Goal: Use online tool/utility

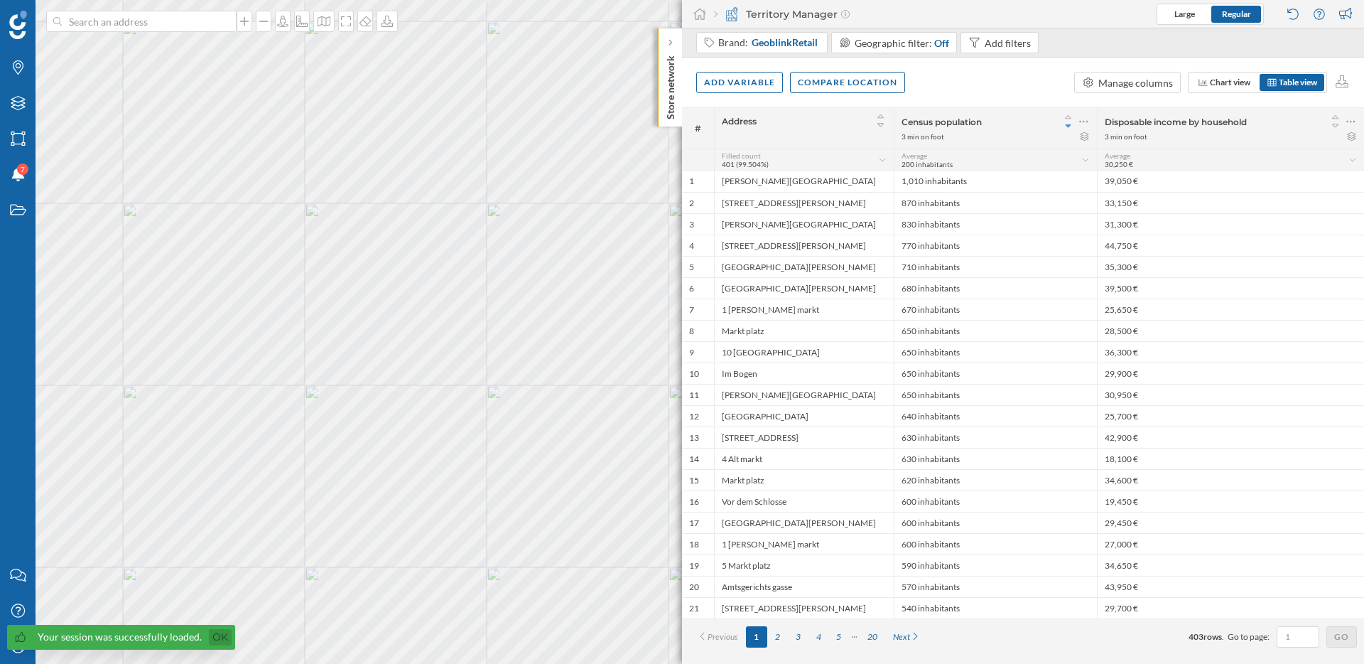
click at [214, 635] on link "Ok" at bounding box center [220, 637] width 23 height 16
click at [26, 652] on div "My Profile" at bounding box center [18, 646] width 36 height 36
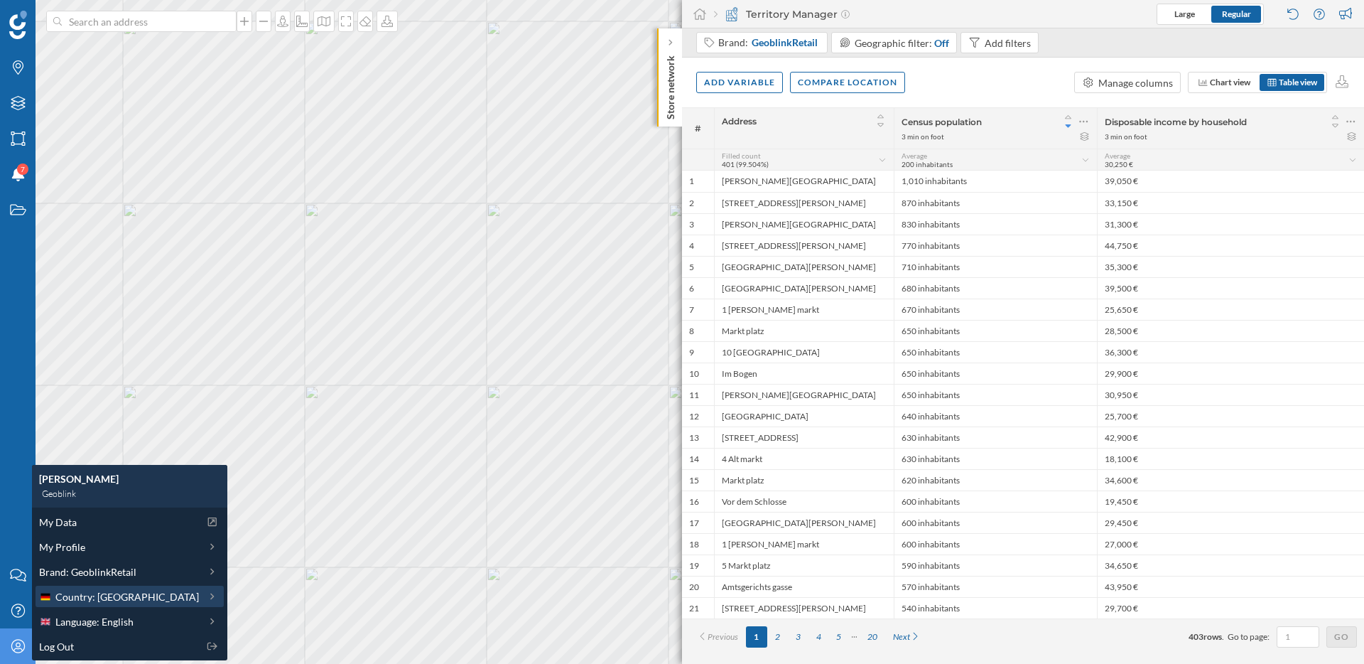
click at [94, 600] on span "Country: [GEOGRAPHIC_DATA]" at bounding box center [127, 596] width 144 height 15
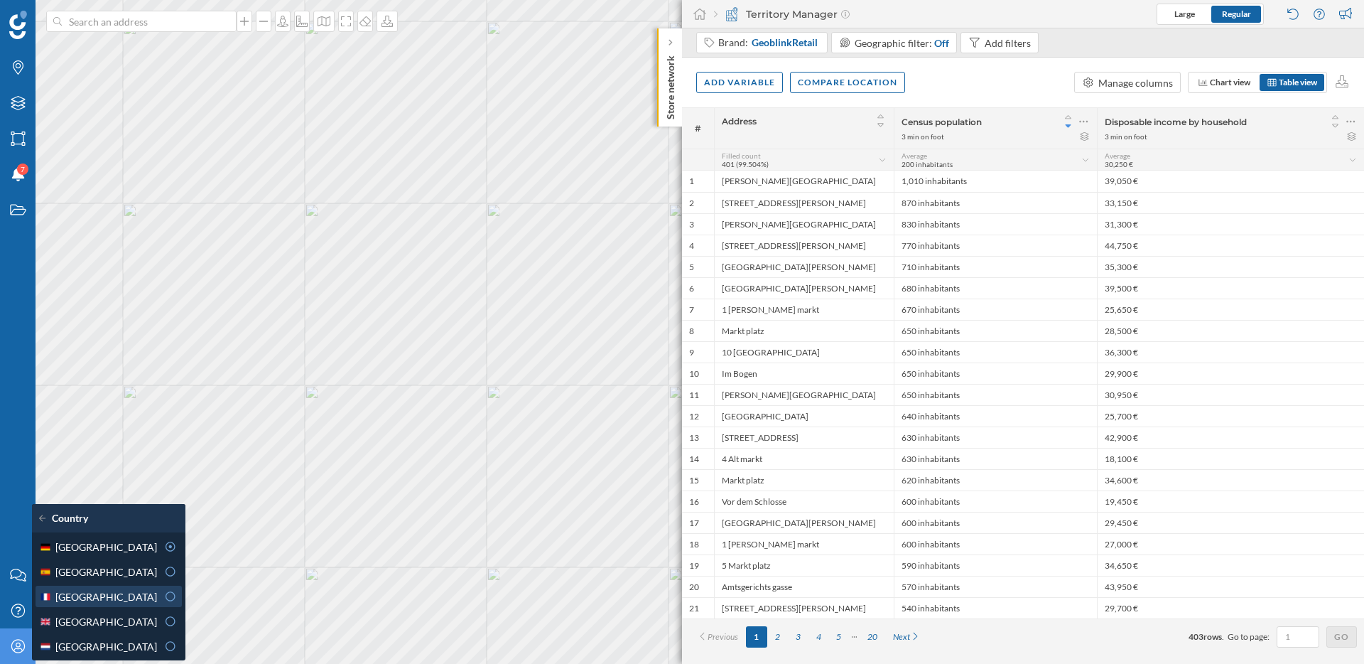
click at [121, 599] on div "[GEOGRAPHIC_DATA]" at bounding box center [98, 596] width 118 height 15
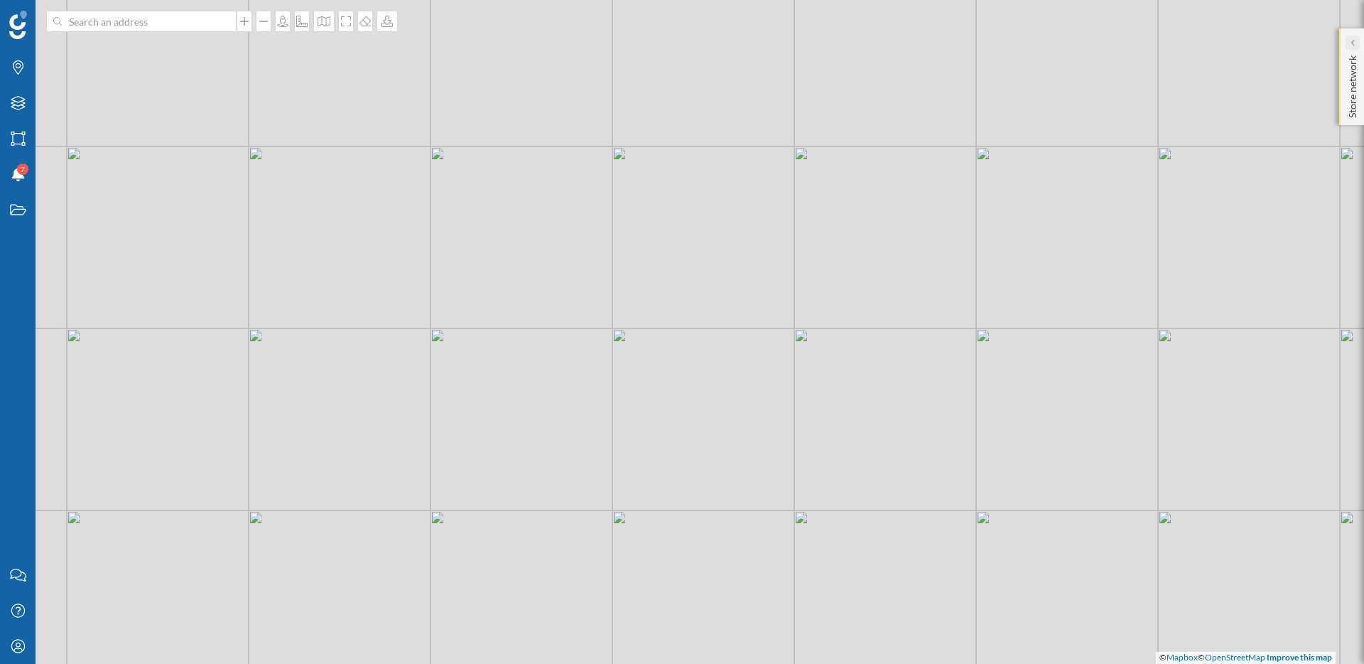
click at [1347, 41] on div at bounding box center [1353, 43] width 14 height 14
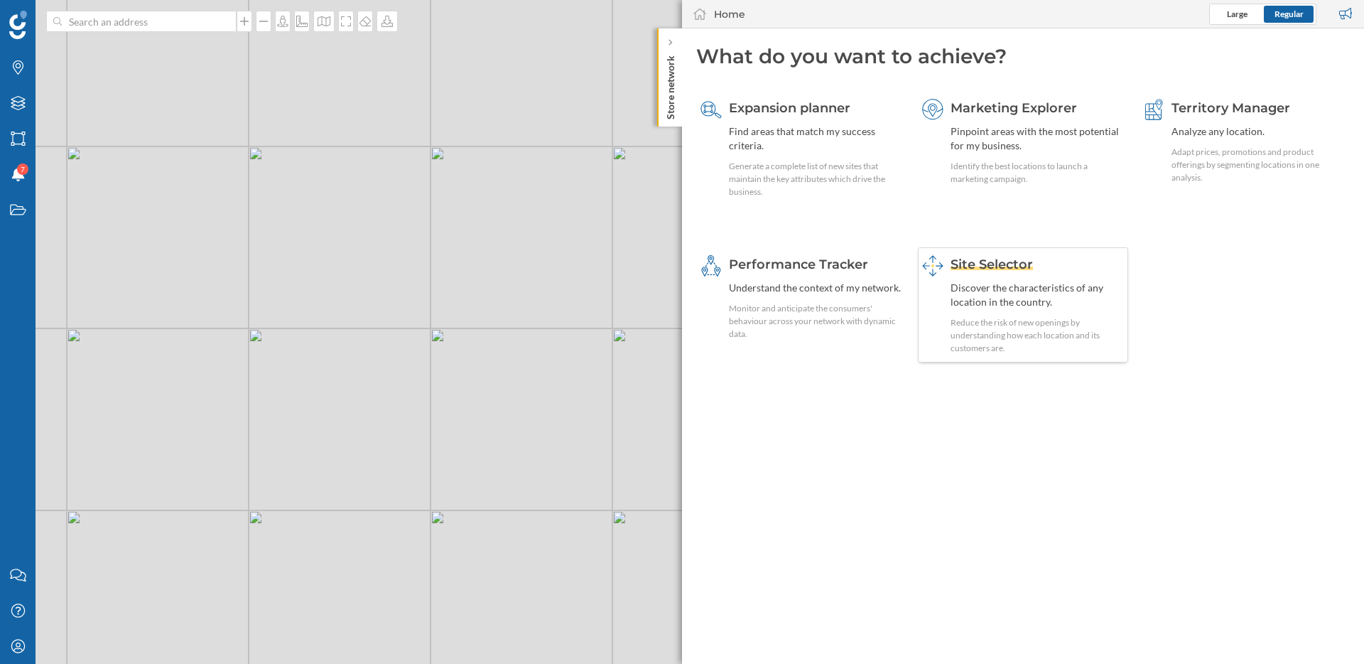
click at [954, 265] on span "Site Selector" at bounding box center [992, 264] width 82 height 16
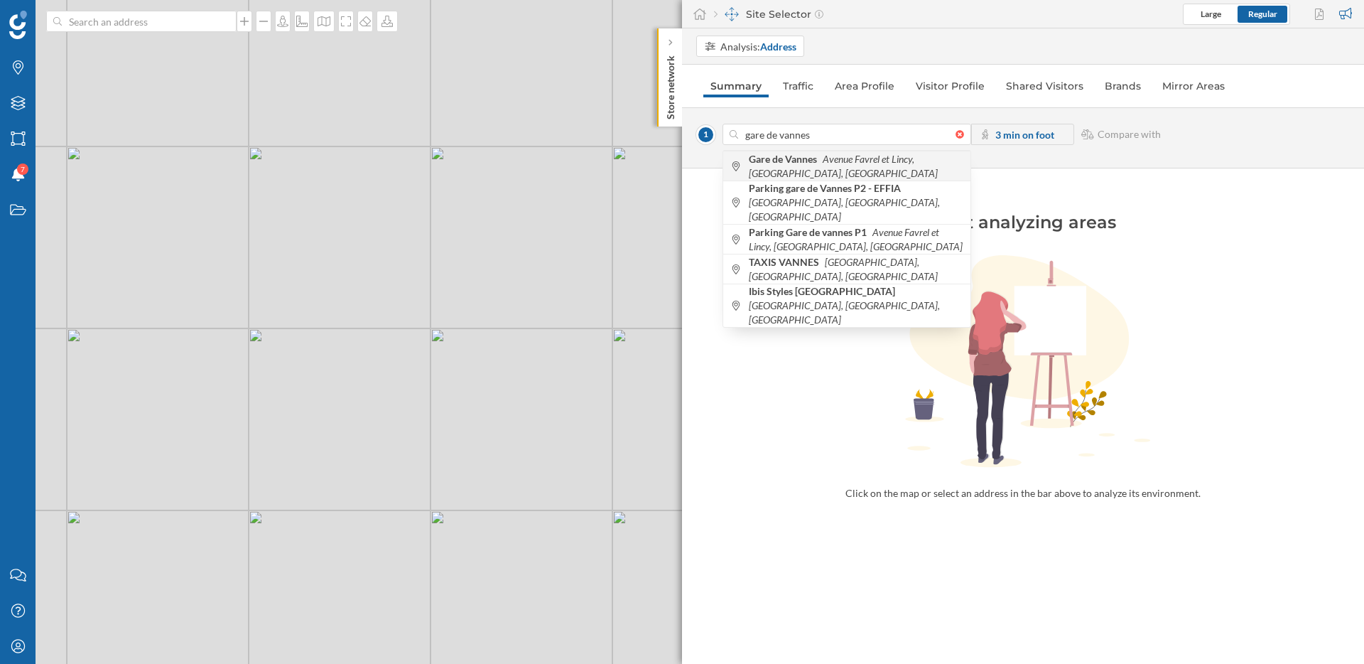
click at [885, 163] on icon "Avenue Favrel et Lincy, [GEOGRAPHIC_DATA], [GEOGRAPHIC_DATA]" at bounding box center [843, 166] width 189 height 26
type input "Av. Favrel et Lincy, 56000 Vannes, [GEOGRAPHIC_DATA]"
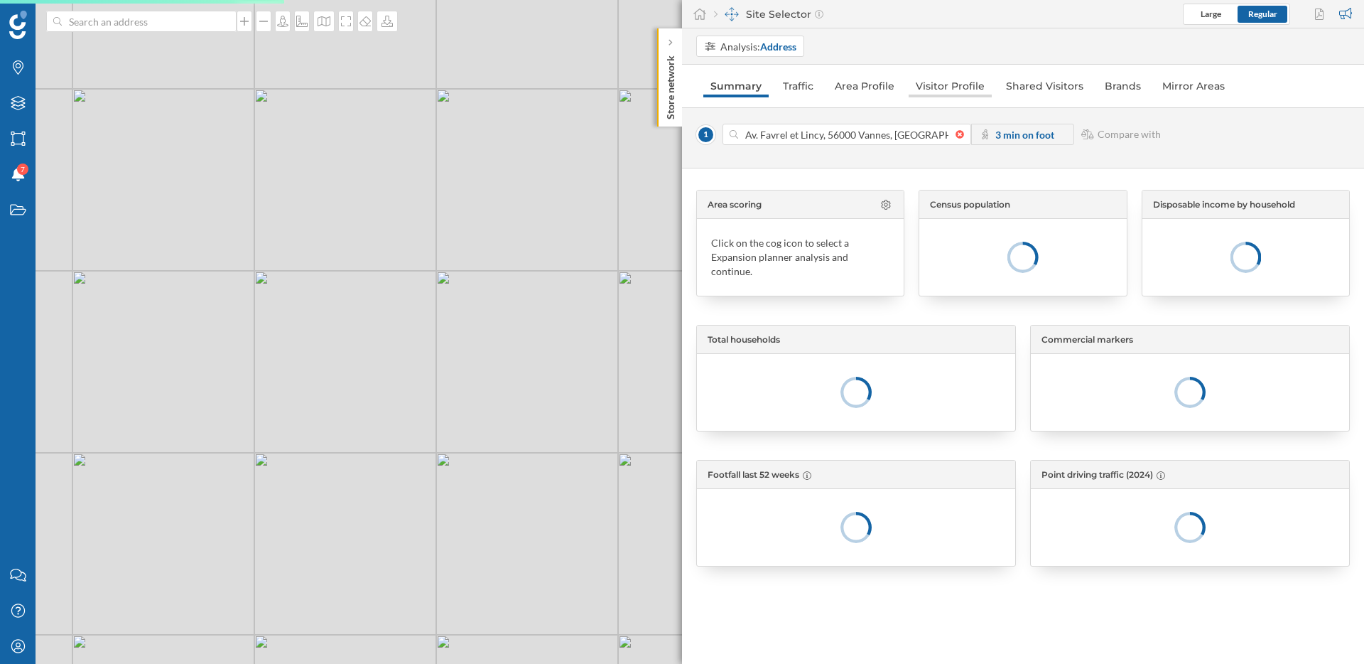
click at [967, 90] on link "Visitor Profile" at bounding box center [950, 86] width 83 height 23
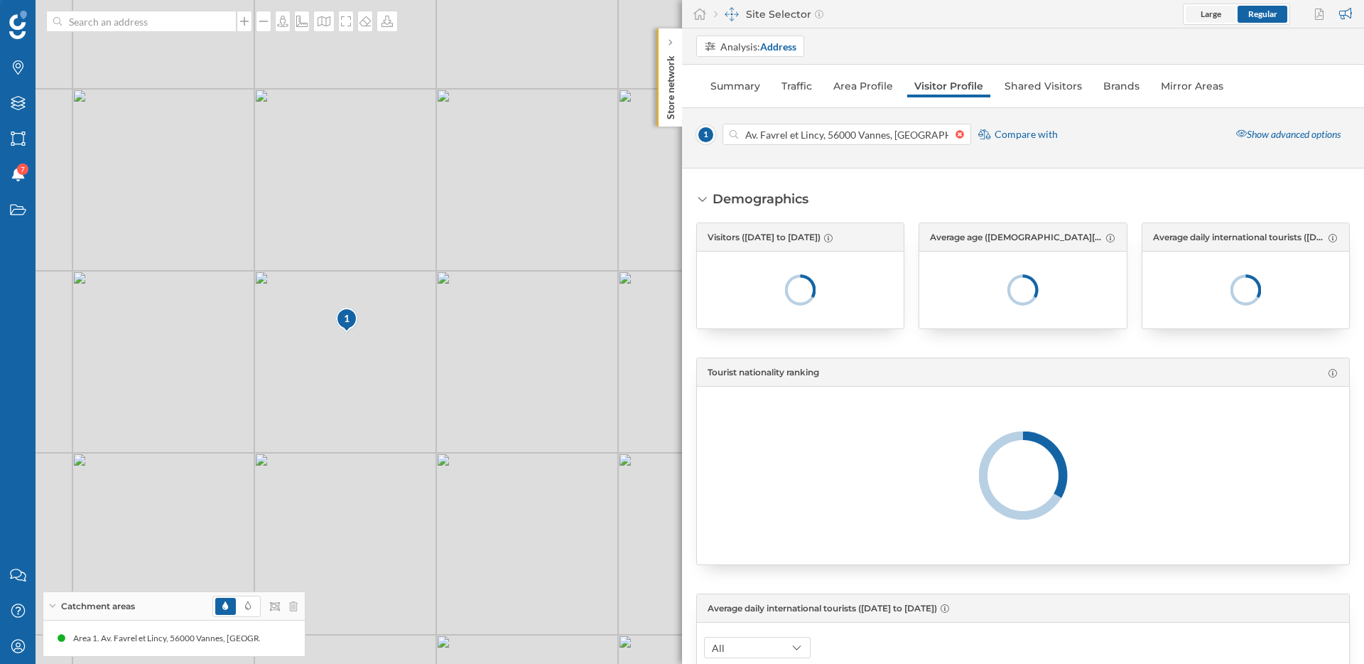
click at [1223, 16] on span "Large" at bounding box center [1211, 14] width 50 height 17
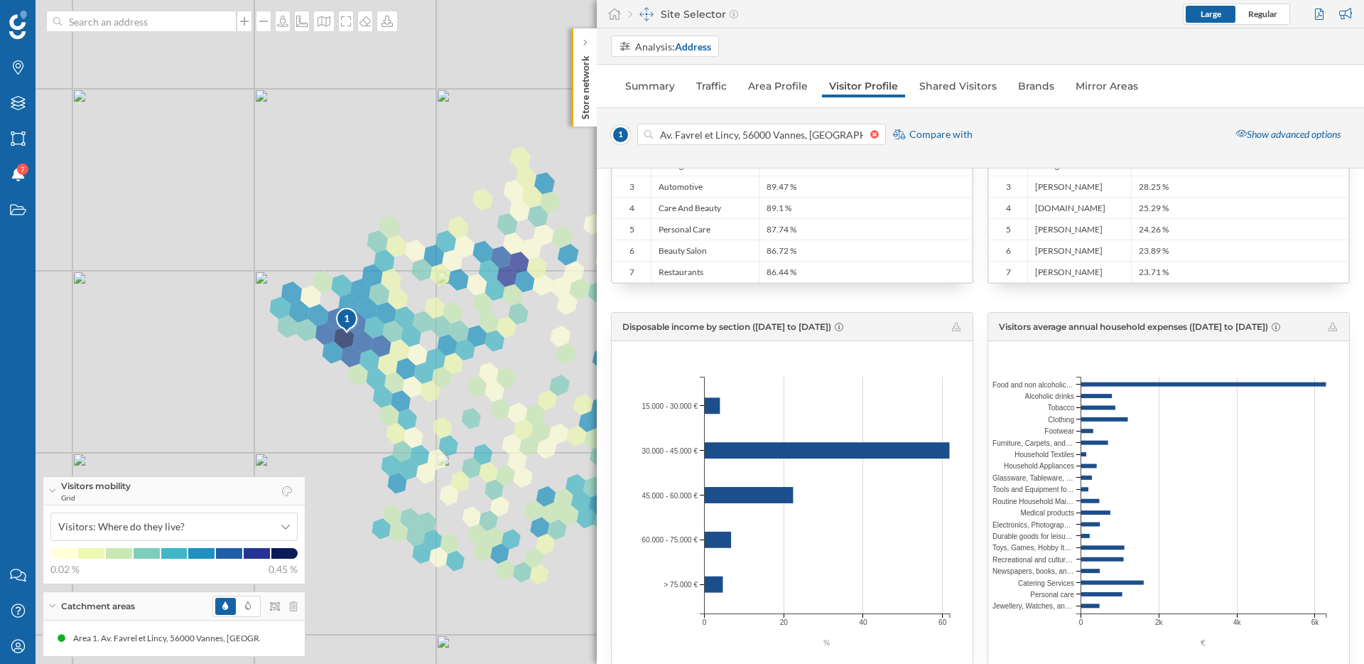
scroll to position [2017, 0]
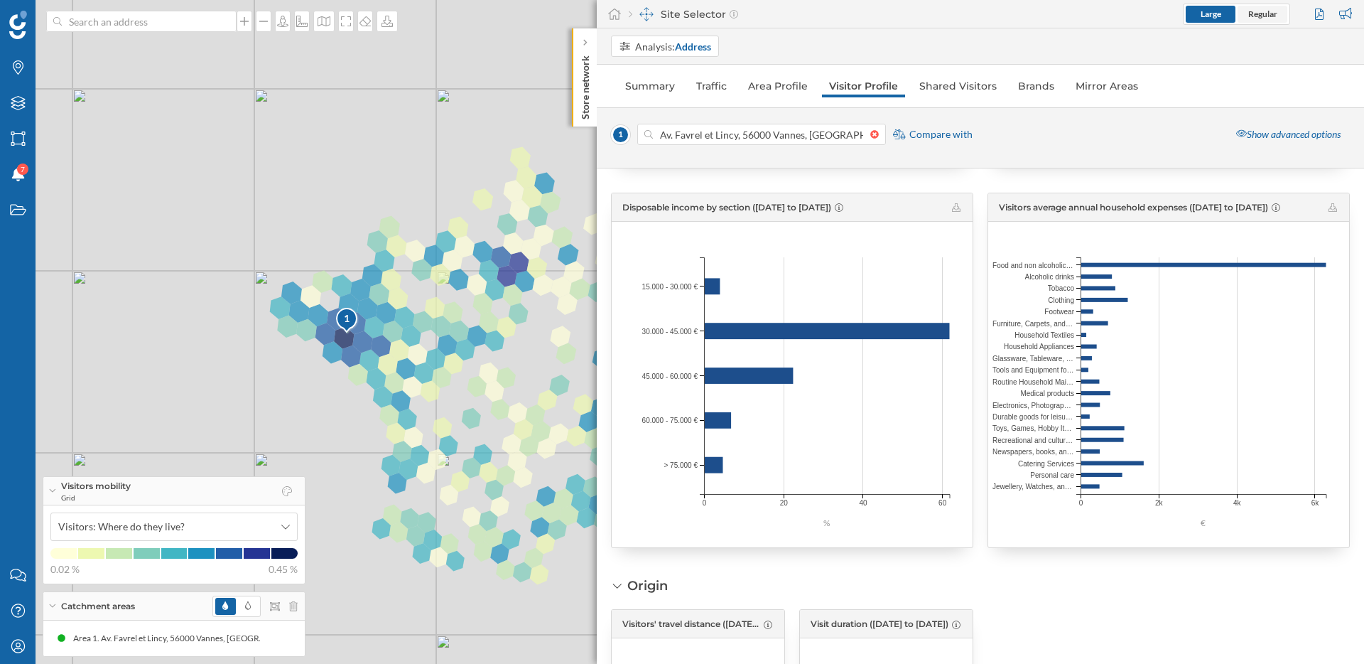
click at [1262, 21] on span "Regular" at bounding box center [1263, 14] width 50 height 17
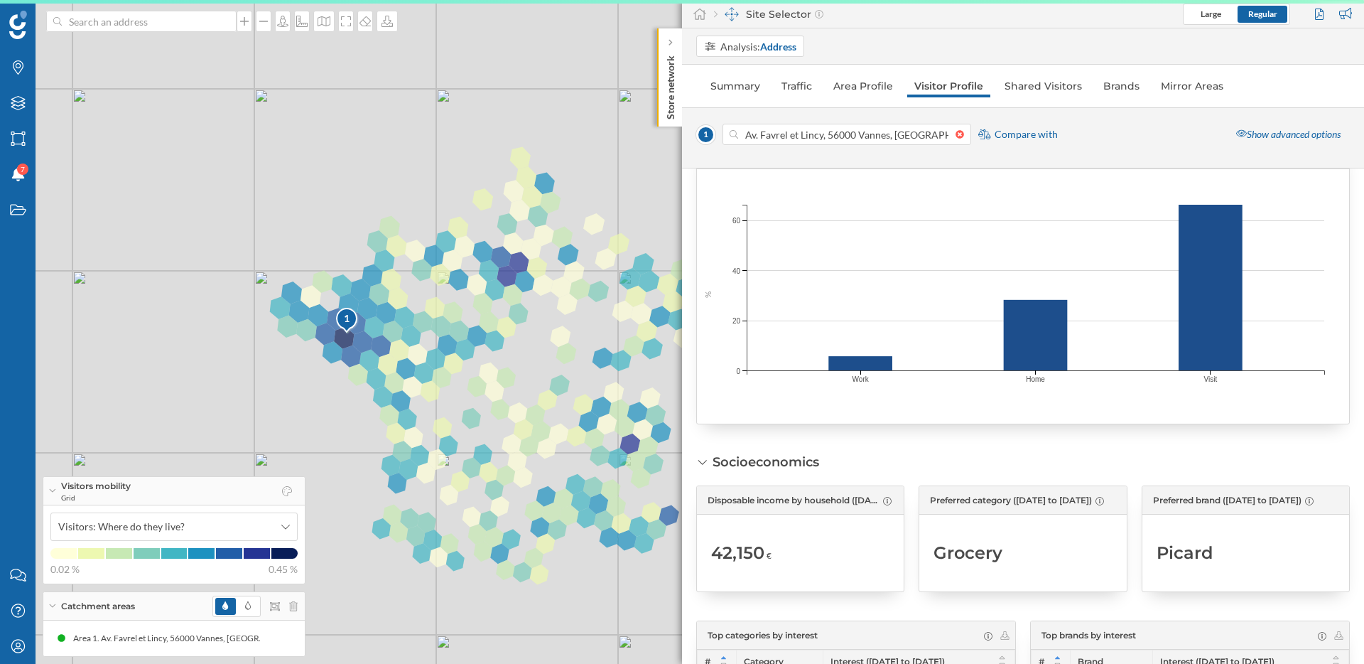
scroll to position [1399, 0]
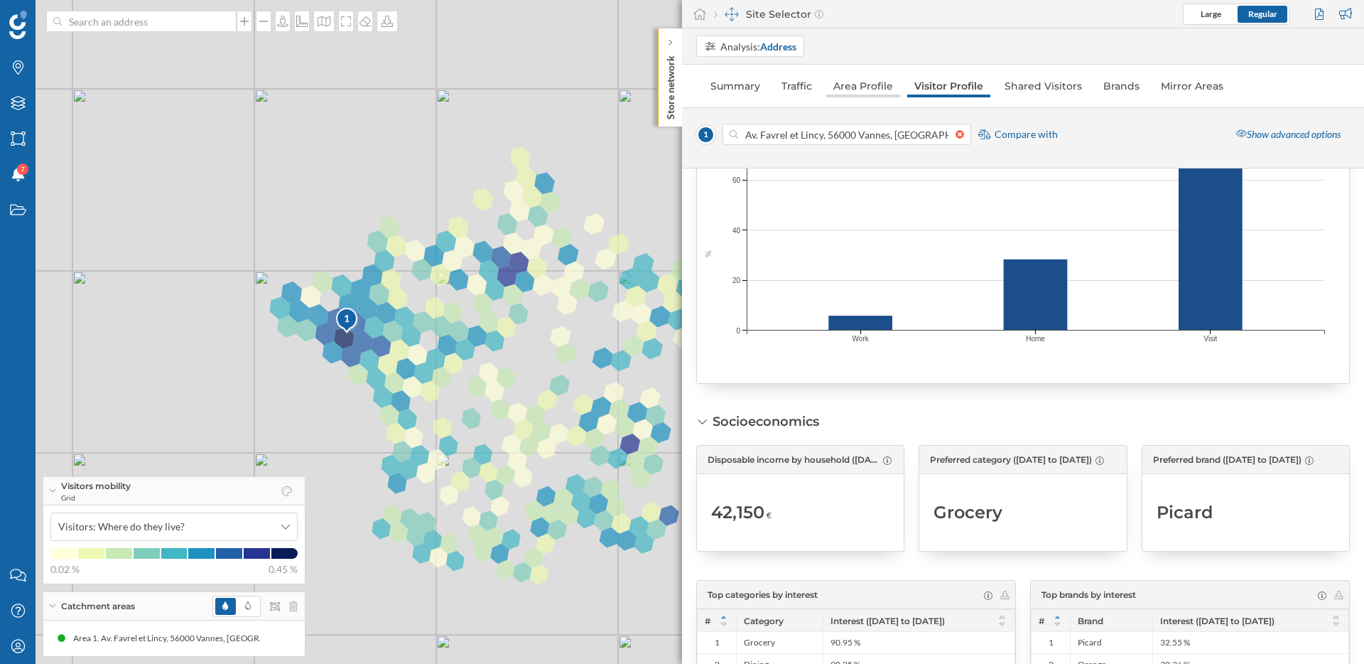
click at [864, 83] on link "Area Profile" at bounding box center [863, 86] width 74 height 23
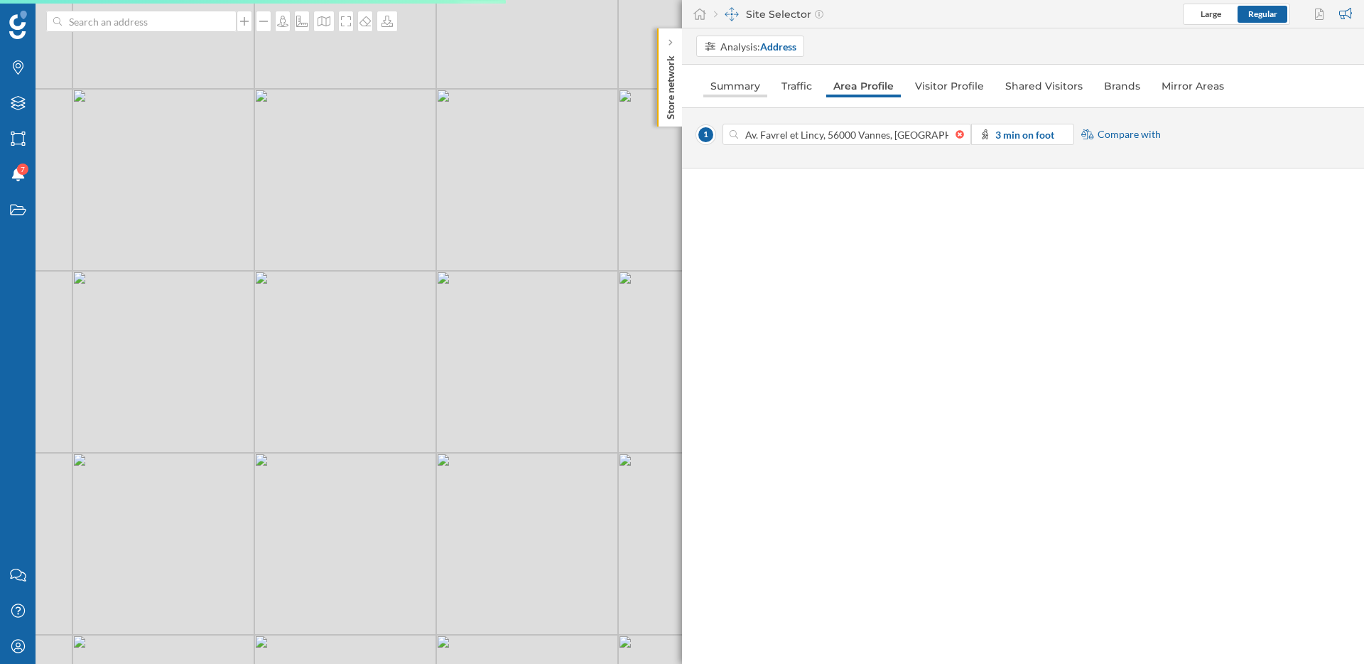
click at [730, 85] on link "Summary" at bounding box center [735, 86] width 64 height 23
